Goal: Register for event/course

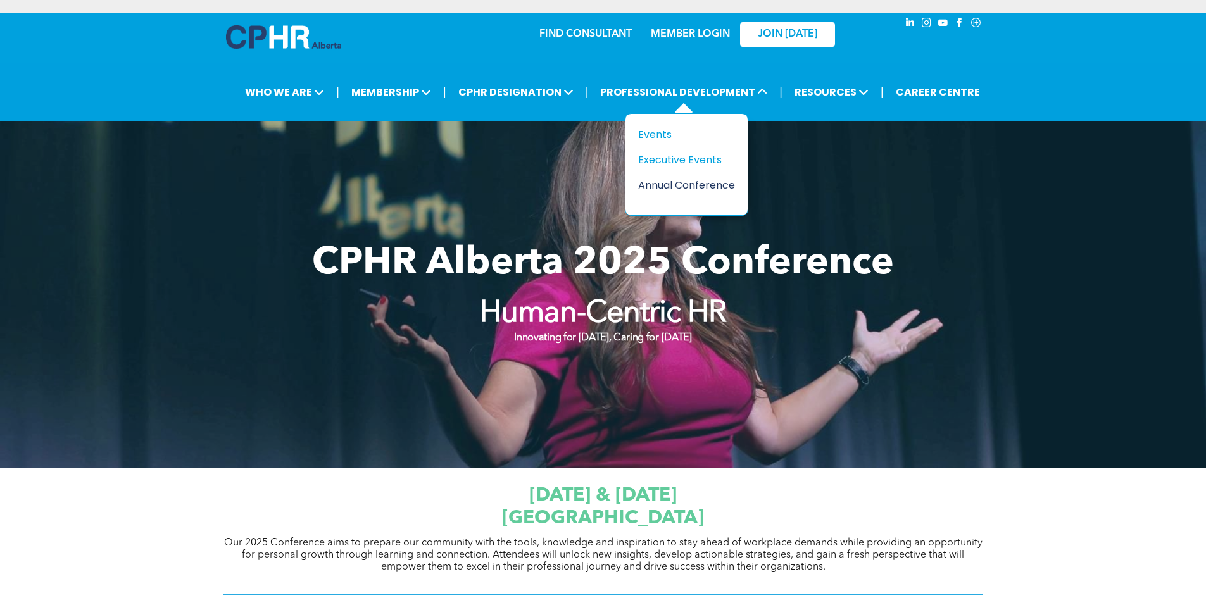
click at [683, 186] on div "Annual Conference" at bounding box center [681, 185] width 87 height 16
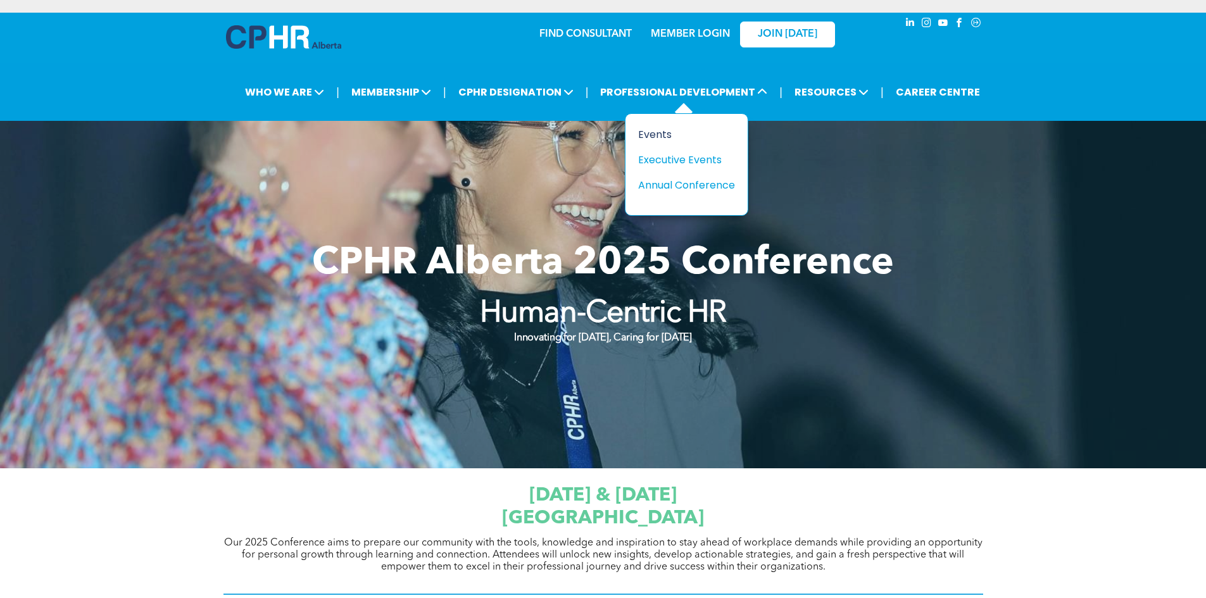
click at [644, 127] on div "Events" at bounding box center [681, 135] width 87 height 16
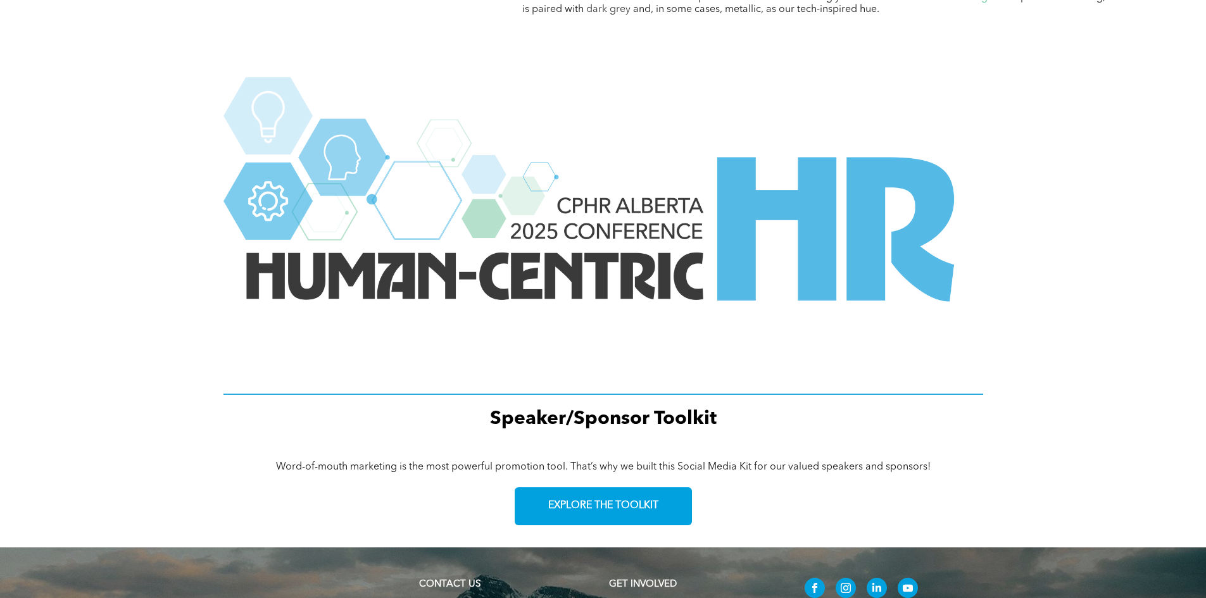
scroll to position [1680, 0]
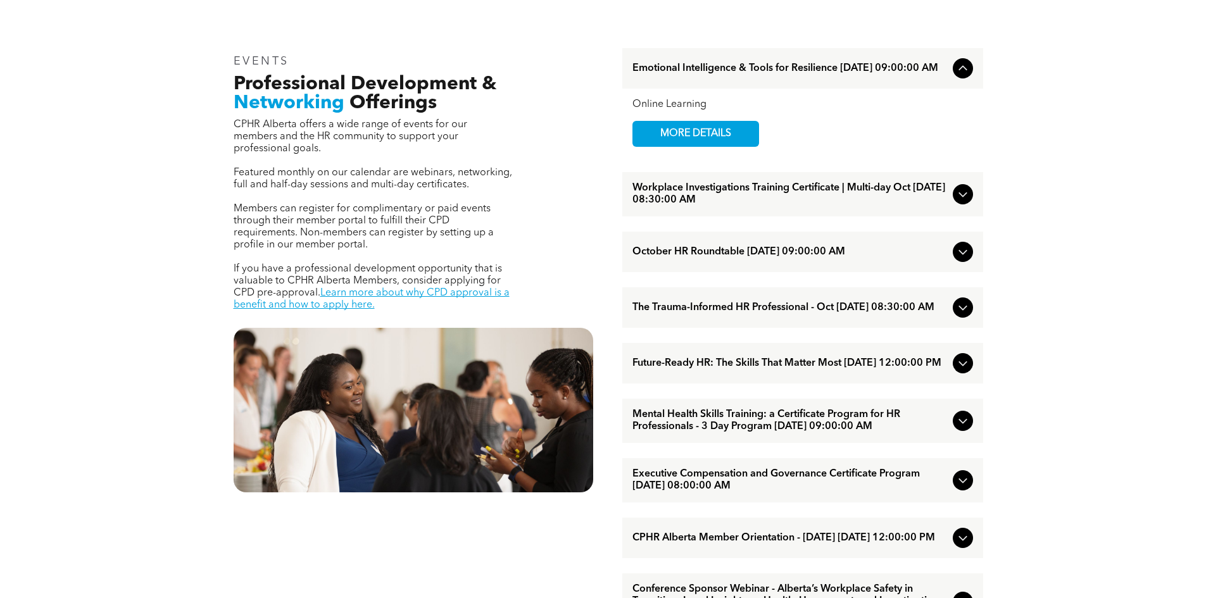
scroll to position [443, 0]
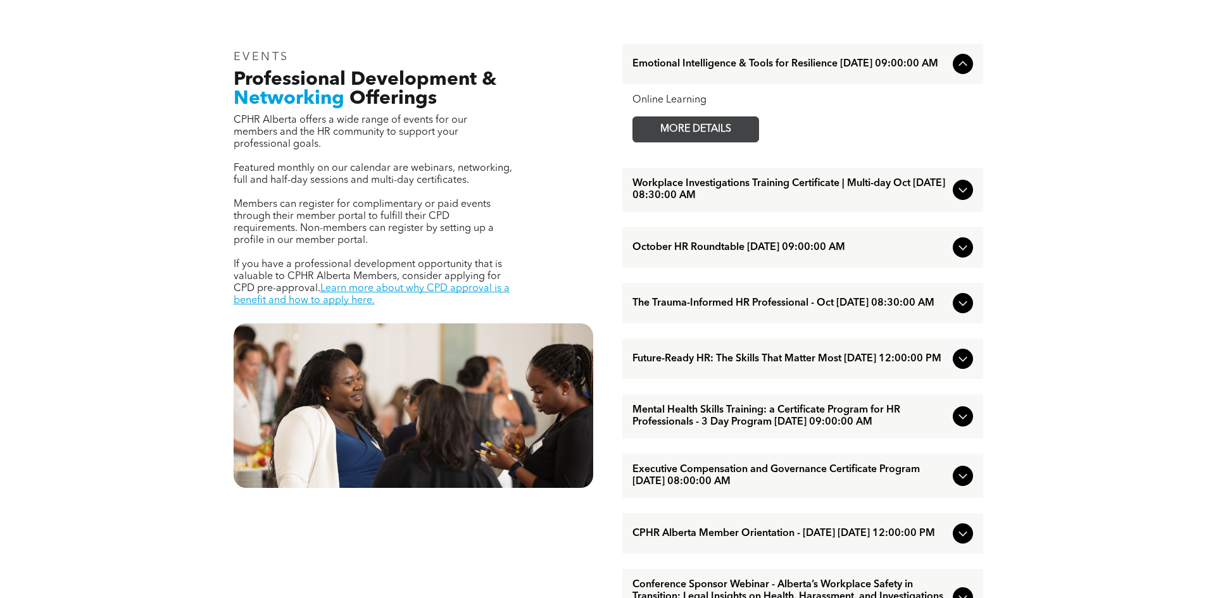
click at [693, 132] on span "MORE DETAILS" at bounding box center [696, 129] width 100 height 25
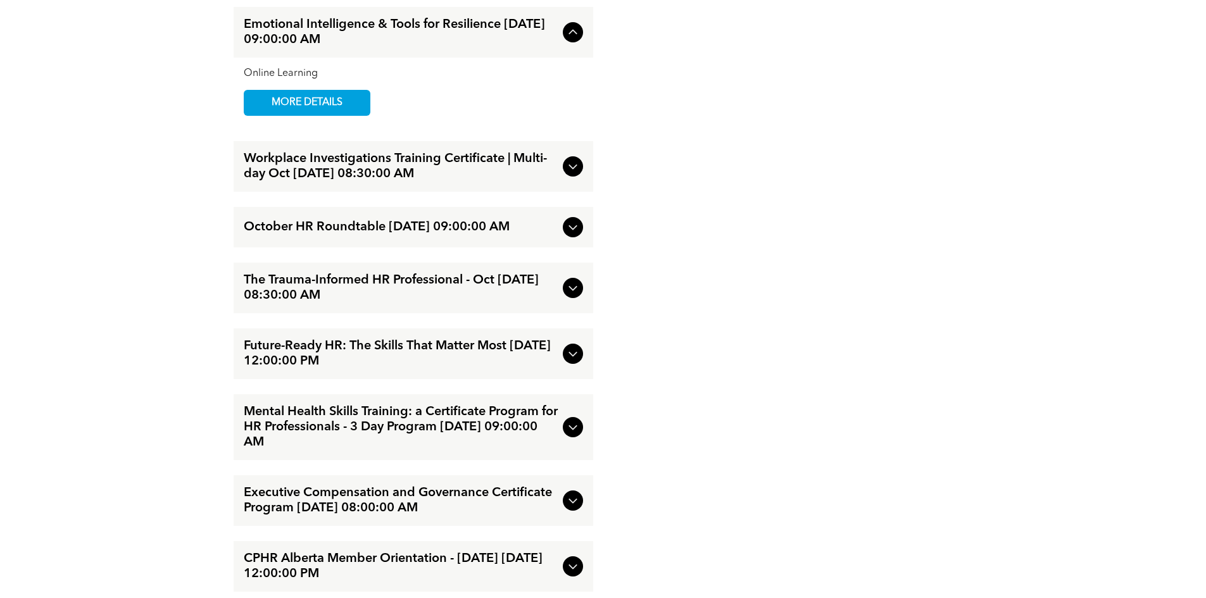
scroll to position [1456, 0]
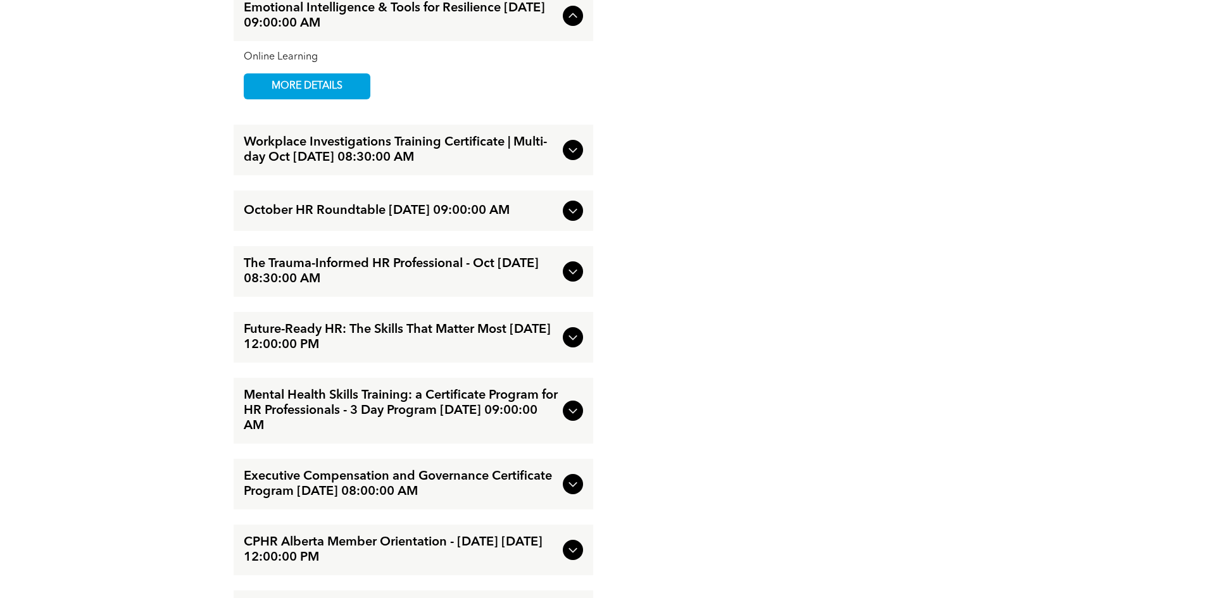
click at [575, 336] on icon at bounding box center [573, 338] width 8 height 5
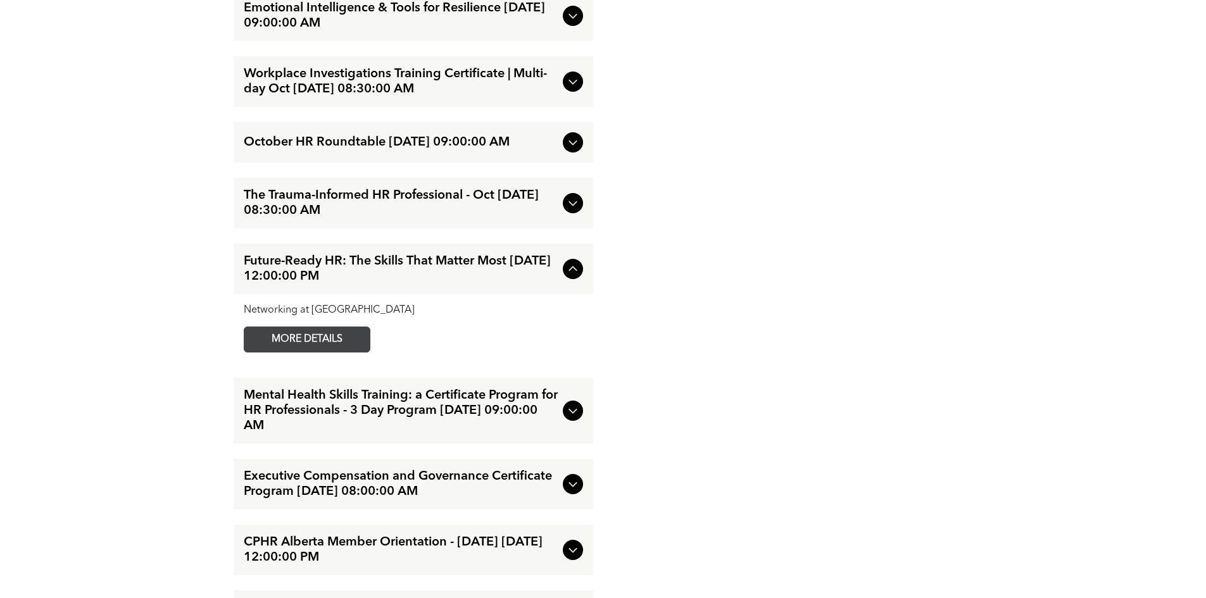
click at [324, 336] on span "MORE DETAILS" at bounding box center [307, 339] width 100 height 25
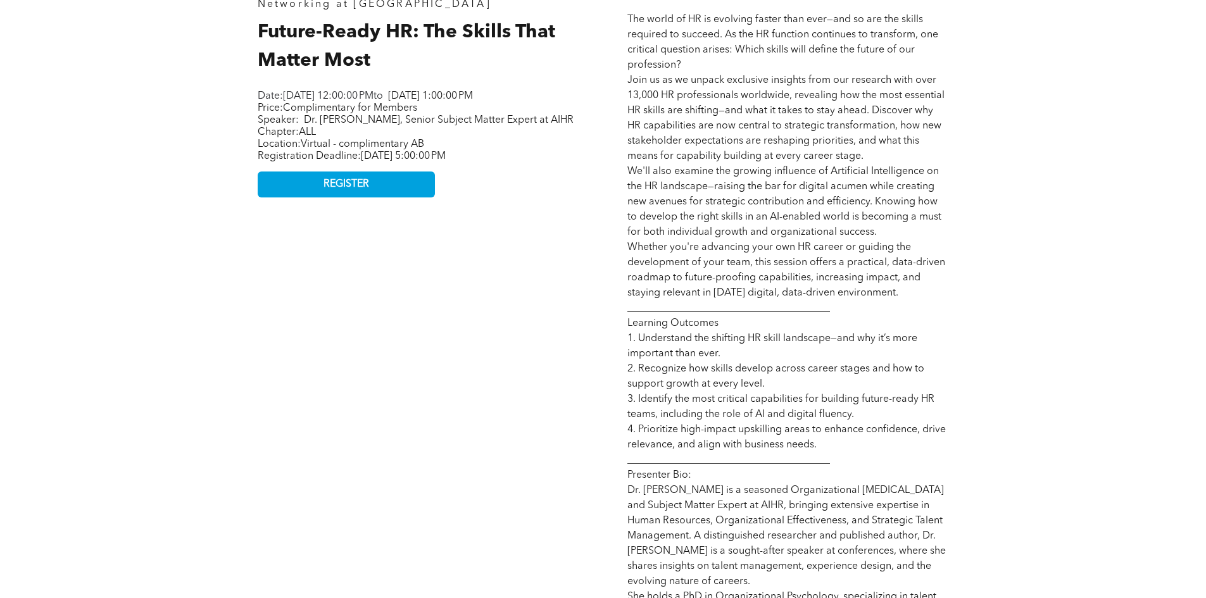
scroll to position [570, 0]
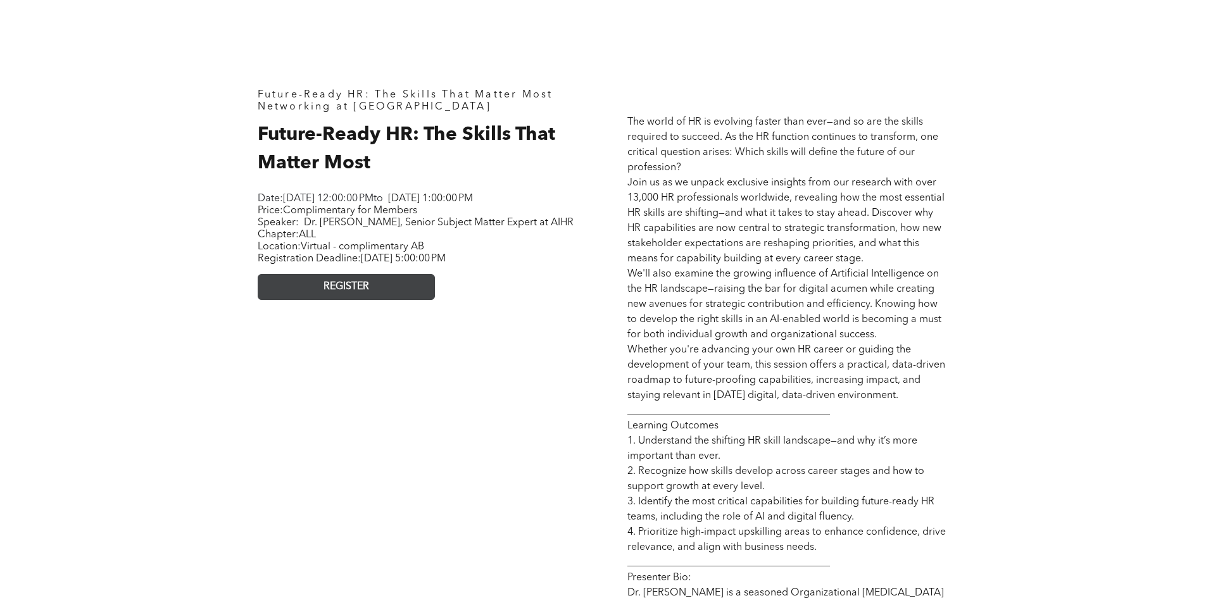
click at [331, 293] on span "REGISTER" at bounding box center [347, 287] width 46 height 12
